Goal: Information Seeking & Learning: Learn about a topic

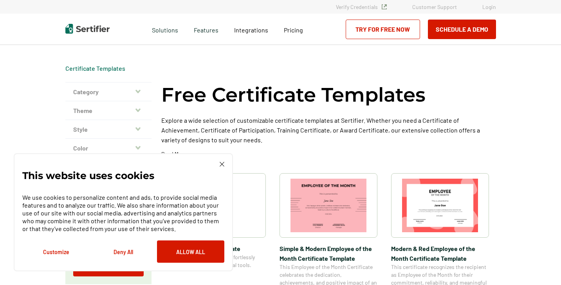
click at [138, 128] on icon "button" at bounding box center [137, 129] width 5 height 4
click at [138, 128] on icon "button" at bounding box center [137, 130] width 5 height 6
click at [140, 110] on icon "button" at bounding box center [137, 110] width 5 height 6
click at [101, 91] on button "Category" at bounding box center [108, 92] width 86 height 19
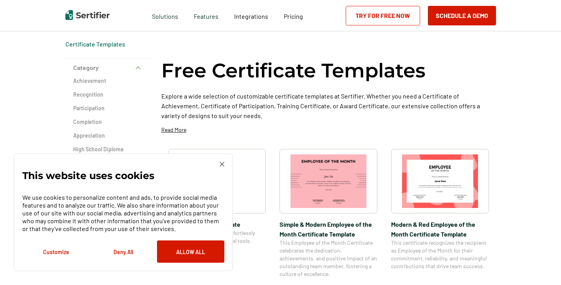
scroll to position [25, 3]
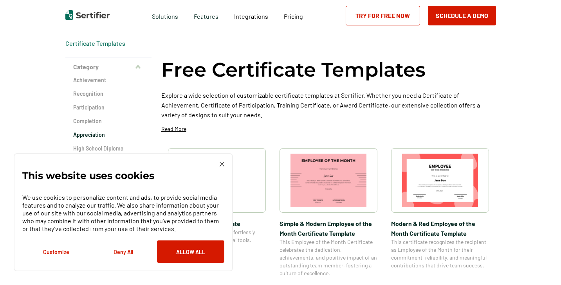
click at [95, 135] on h2 "Appreciation" at bounding box center [108, 135] width 70 height 8
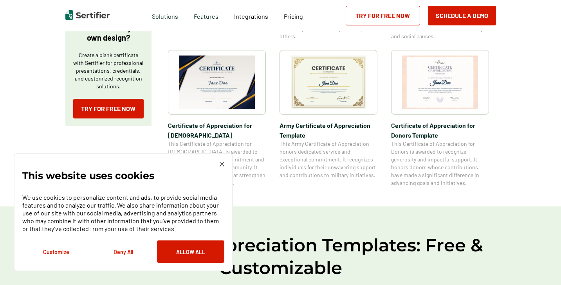
scroll to position [300, 0]
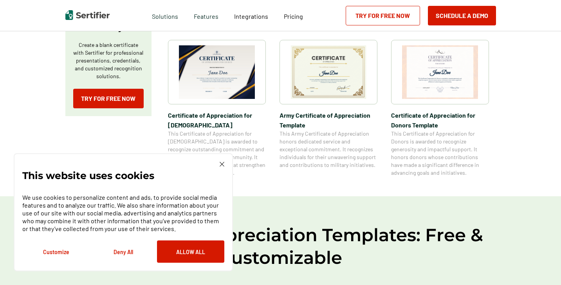
click at [229, 78] on img at bounding box center [217, 72] width 76 height 54
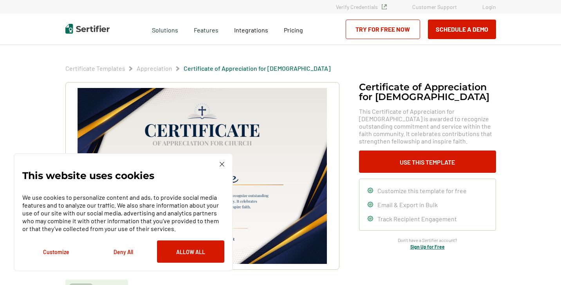
click at [221, 164] on img at bounding box center [221, 164] width 5 height 5
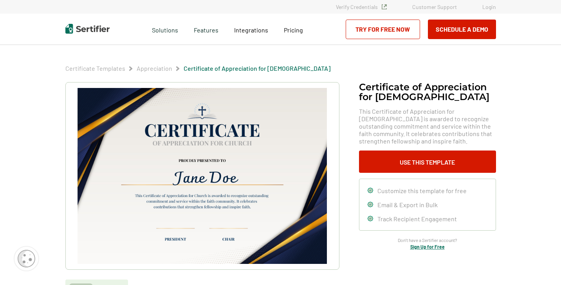
click at [160, 68] on link "Appreciation" at bounding box center [155, 68] width 36 height 7
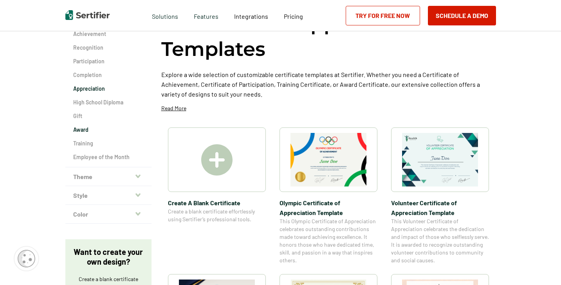
scroll to position [75, 1]
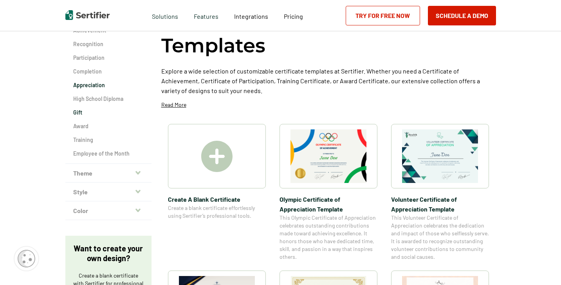
click at [78, 112] on h2 "Gift" at bounding box center [108, 113] width 70 height 8
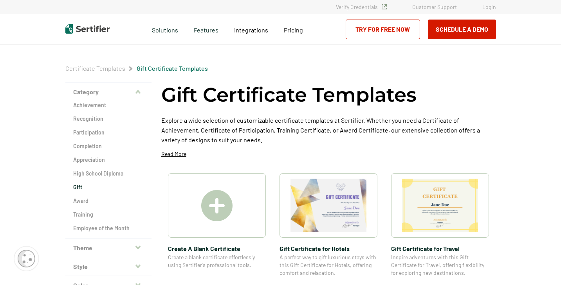
scroll to position [0, 2]
click at [88, 161] on h2 "Appreciation" at bounding box center [108, 160] width 70 height 8
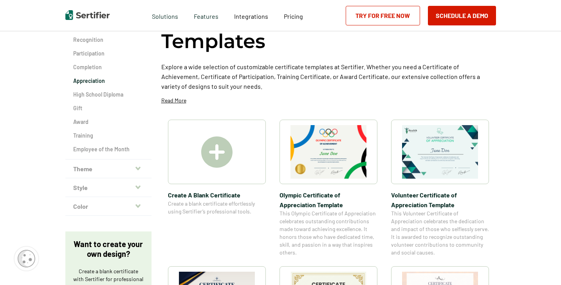
scroll to position [82, 0]
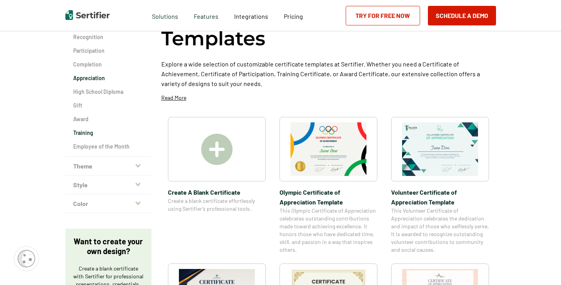
click at [90, 133] on h2 "Training" at bounding box center [108, 133] width 70 height 8
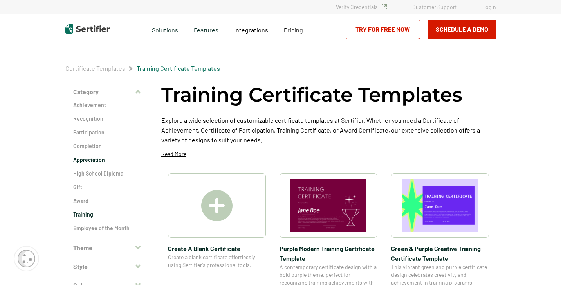
click at [88, 160] on h2 "Appreciation" at bounding box center [108, 160] width 70 height 8
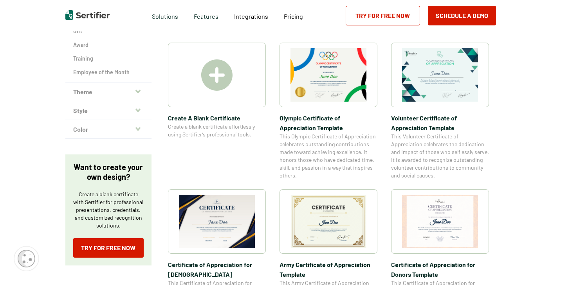
scroll to position [162, 0]
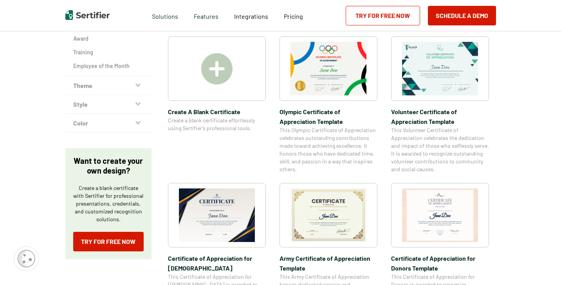
click at [103, 86] on button "Theme" at bounding box center [108, 85] width 86 height 19
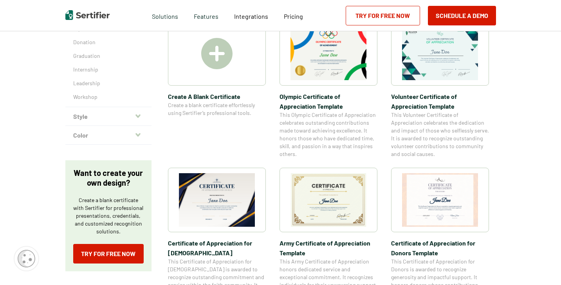
scroll to position [178, 3]
click at [112, 116] on button "Style" at bounding box center [108, 116] width 86 height 19
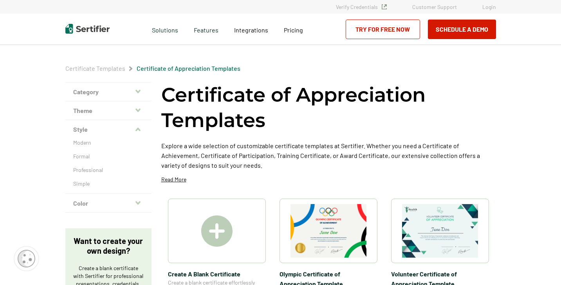
scroll to position [0, 3]
click at [94, 170] on p "Professional" at bounding box center [108, 170] width 70 height 8
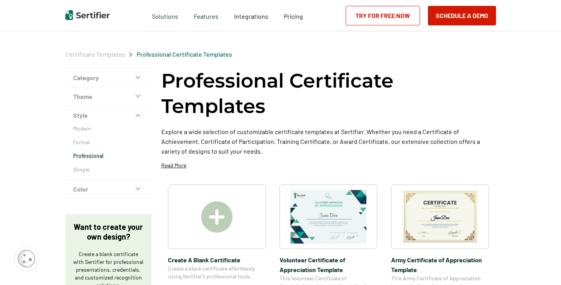
scroll to position [24, 0]
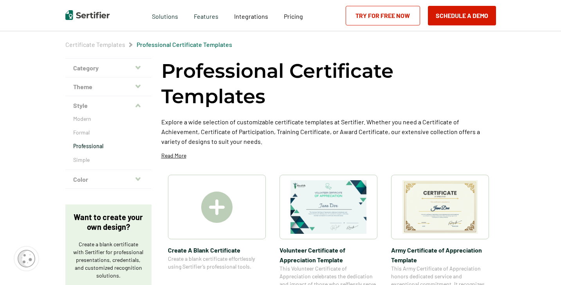
click at [423, 206] on img at bounding box center [440, 207] width 76 height 54
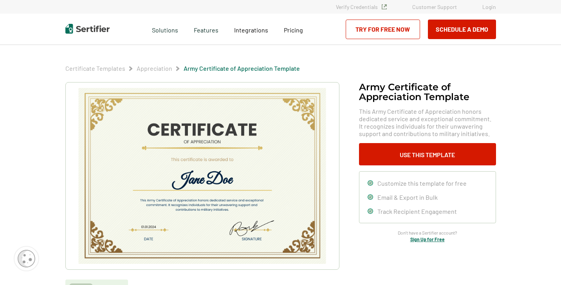
click at [101, 68] on link "Certificate Templates" at bounding box center [95, 68] width 60 height 7
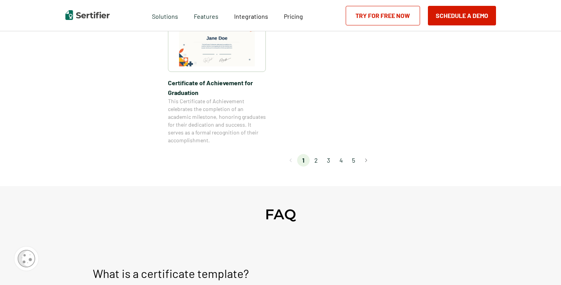
scroll to position [740, 0]
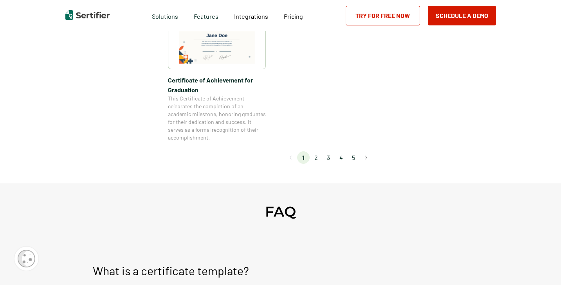
click at [320, 160] on li "2" at bounding box center [315, 157] width 13 height 13
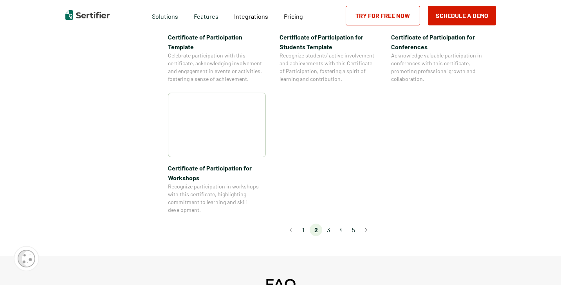
scroll to position [670, 0]
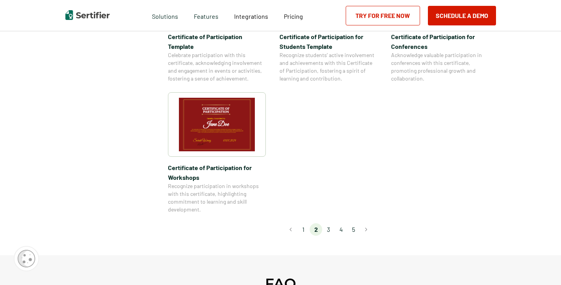
click at [226, 163] on span "Certificate of Participation​ for Workshops" at bounding box center [217, 173] width 98 height 20
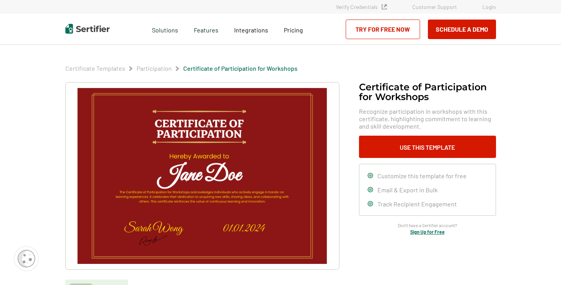
scroll to position [670, 0]
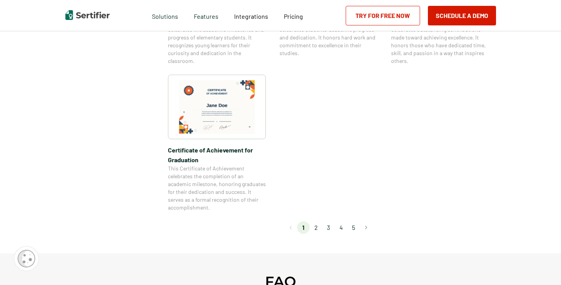
click at [328, 227] on li "3" at bounding box center [328, 227] width 13 height 13
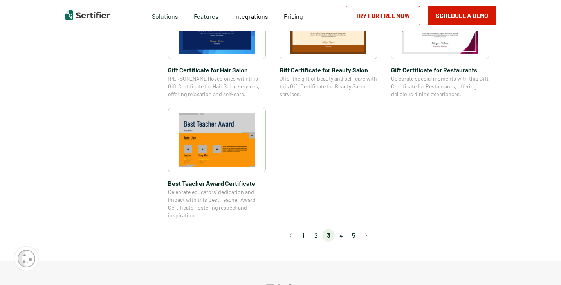
scroll to position [578, 0]
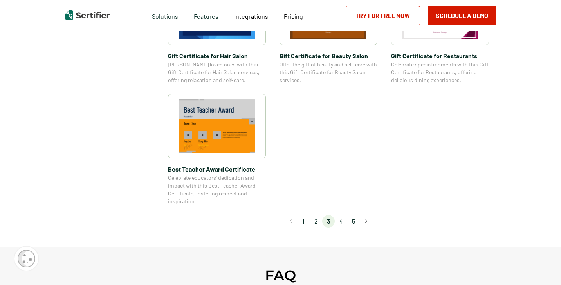
click at [344, 223] on li "4" at bounding box center [340, 221] width 13 height 13
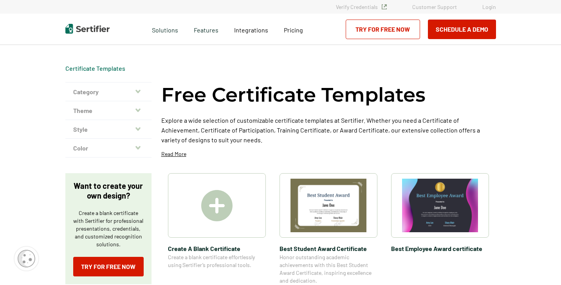
scroll to position [0, 0]
click at [126, 89] on button "Category" at bounding box center [108, 92] width 86 height 19
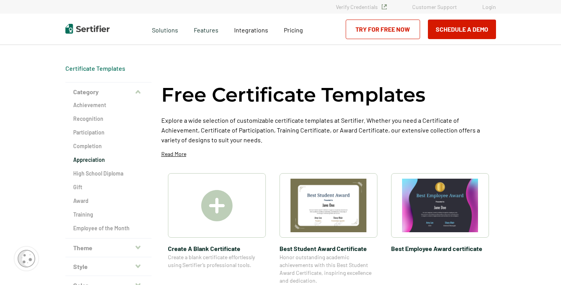
click at [96, 157] on h2 "Appreciation" at bounding box center [108, 160] width 70 height 8
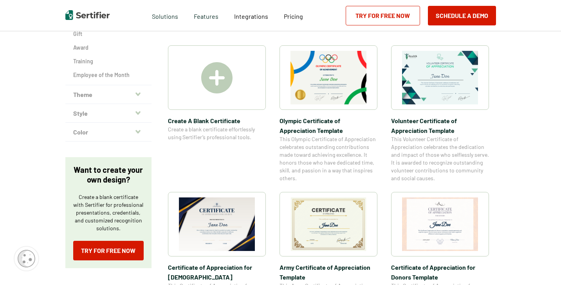
scroll to position [151, 0]
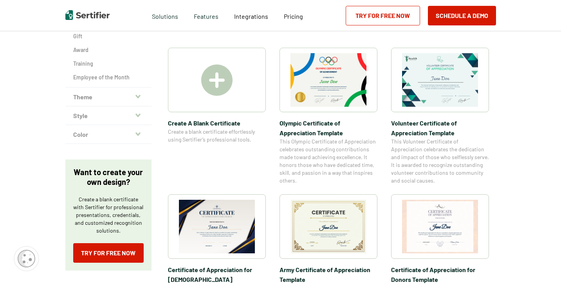
click at [451, 136] on span "Volunteer Certificate of Appreciation Template" at bounding box center [440, 128] width 98 height 20
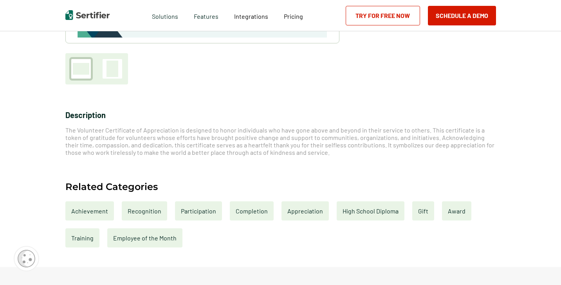
scroll to position [230, 0]
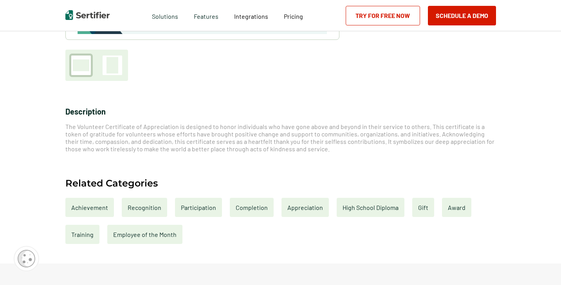
click at [208, 212] on div "Participation" at bounding box center [198, 207] width 47 height 19
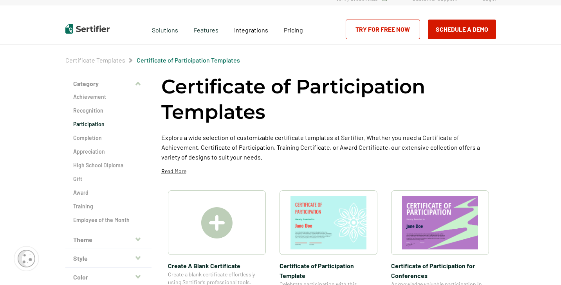
scroll to position [7, 0]
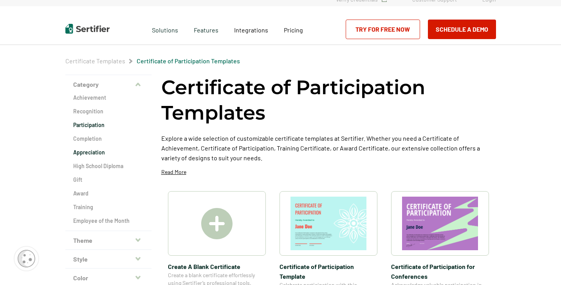
click at [106, 152] on h2 "Appreciation" at bounding box center [108, 153] width 70 height 8
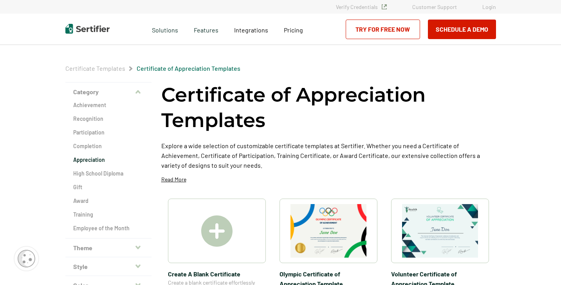
scroll to position [0, 1]
